Goal: Communication & Community: Answer question/provide support

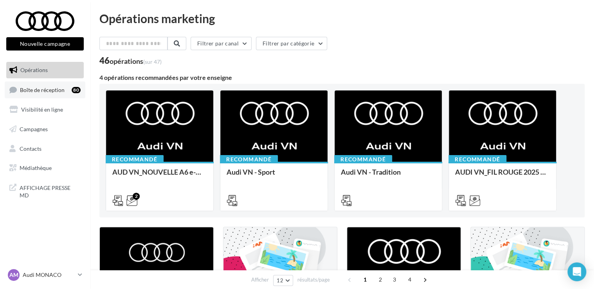
click at [37, 89] on span "Boîte de réception" at bounding box center [42, 89] width 45 height 7
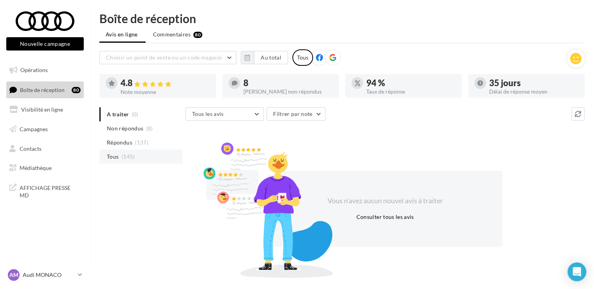
click at [118, 155] on span "Tous" at bounding box center [113, 157] width 12 height 8
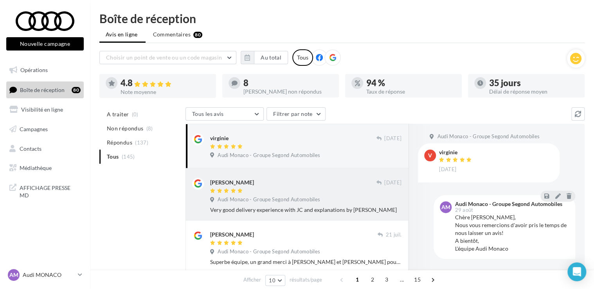
click at [320, 188] on div at bounding box center [293, 191] width 166 height 7
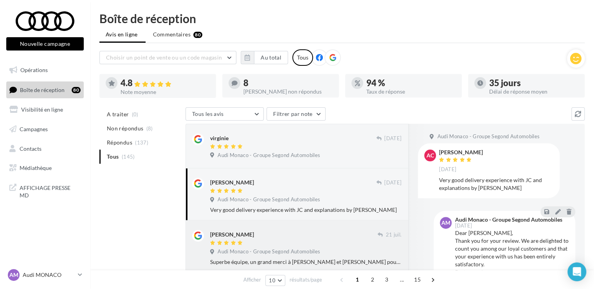
click at [290, 233] on div "Julie" at bounding box center [294, 234] width 168 height 8
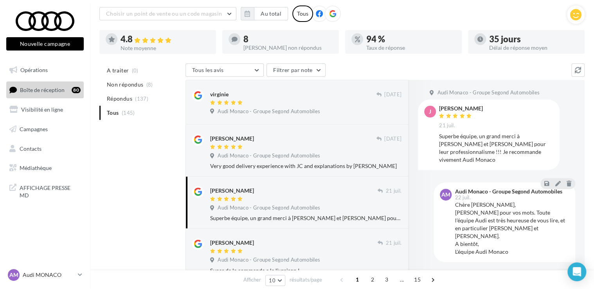
scroll to position [49, 0]
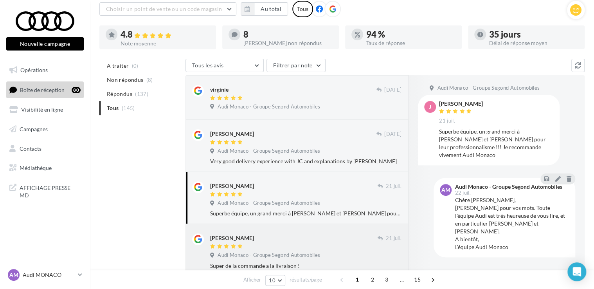
click at [282, 236] on div "kevin messa" at bounding box center [294, 237] width 168 height 8
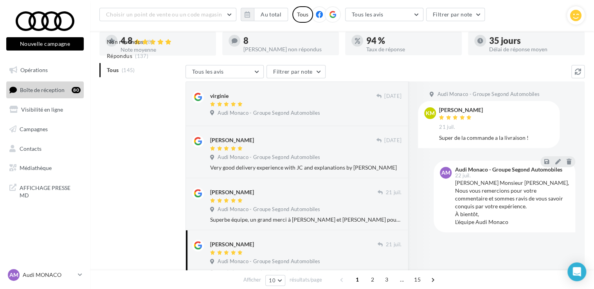
scroll to position [120, 0]
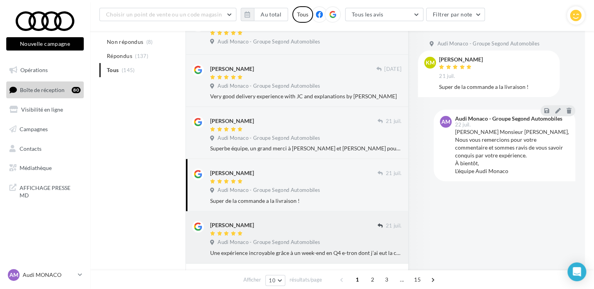
click at [280, 218] on div "Alicia Gargiuli 21 juil. Audi Monaco - Groupe Segond Automobiles Une expérience…" at bounding box center [297, 237] width 210 height 39
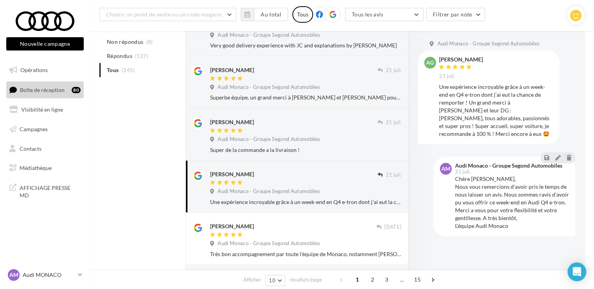
scroll to position [179, 0]
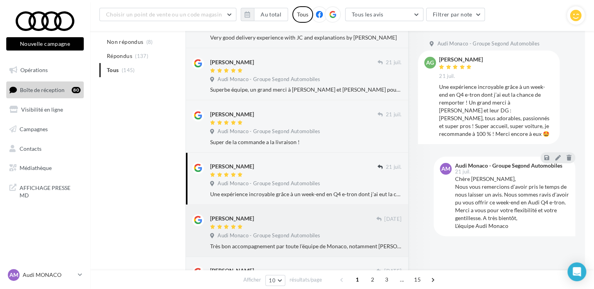
click at [277, 215] on div "Nicolas GIROUD" at bounding box center [293, 218] width 166 height 8
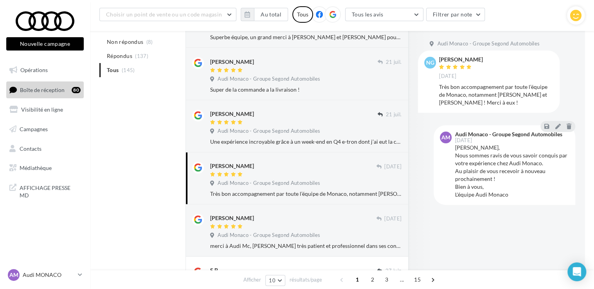
scroll to position [231, 0]
click at [313, 222] on div "Antonio Alfredo Salvatore" at bounding box center [293, 221] width 166 height 16
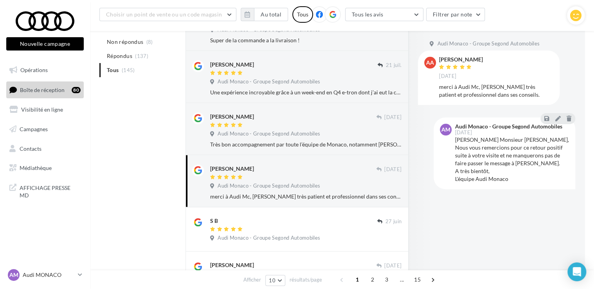
scroll to position [291, 0]
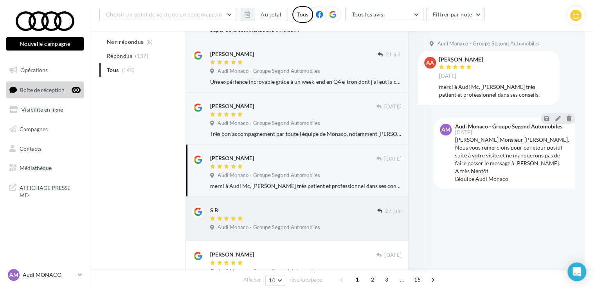
click at [306, 217] on div at bounding box center [293, 219] width 167 height 7
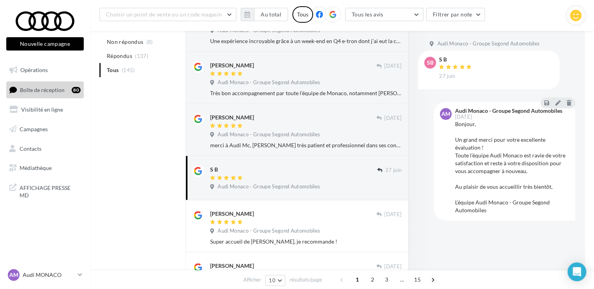
scroll to position [332, 0]
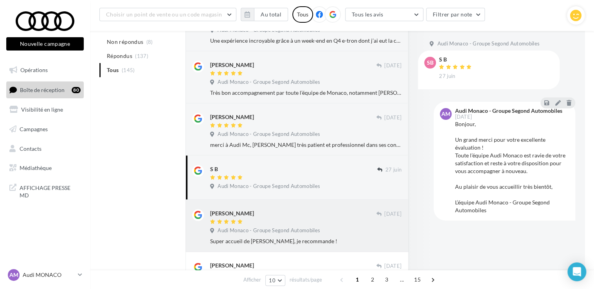
click at [306, 217] on div "Hugo FREDENUCCI" at bounding box center [293, 213] width 166 height 8
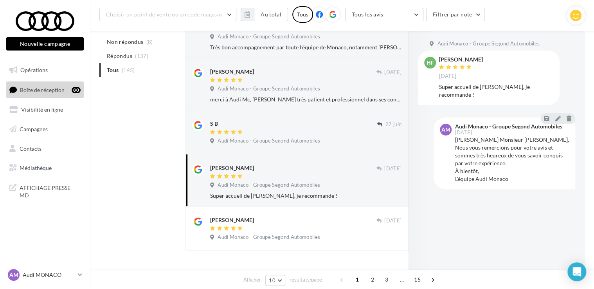
scroll to position [380, 0]
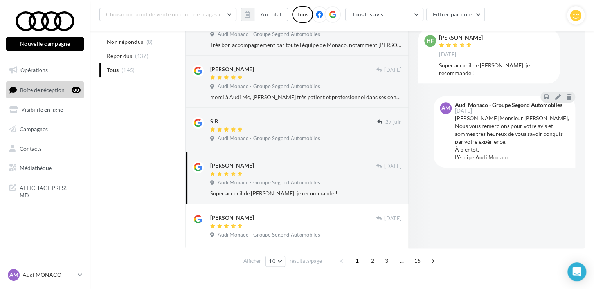
click at [306, 217] on div "Francesca Trevisan" at bounding box center [293, 217] width 166 height 8
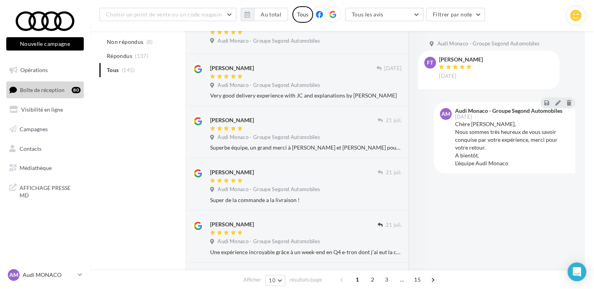
scroll to position [0, 0]
